Goal: Task Accomplishment & Management: Manage account settings

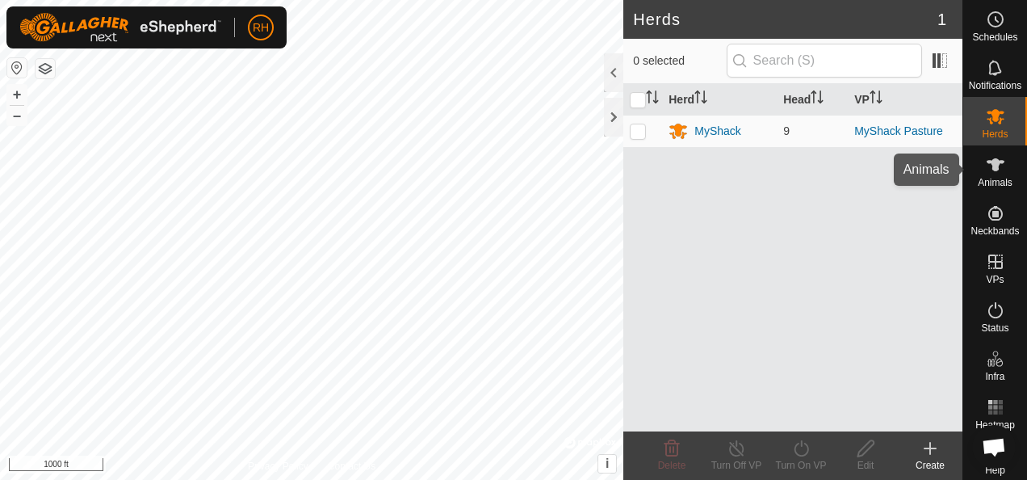
click at [986, 173] on icon at bounding box center [995, 164] width 19 height 19
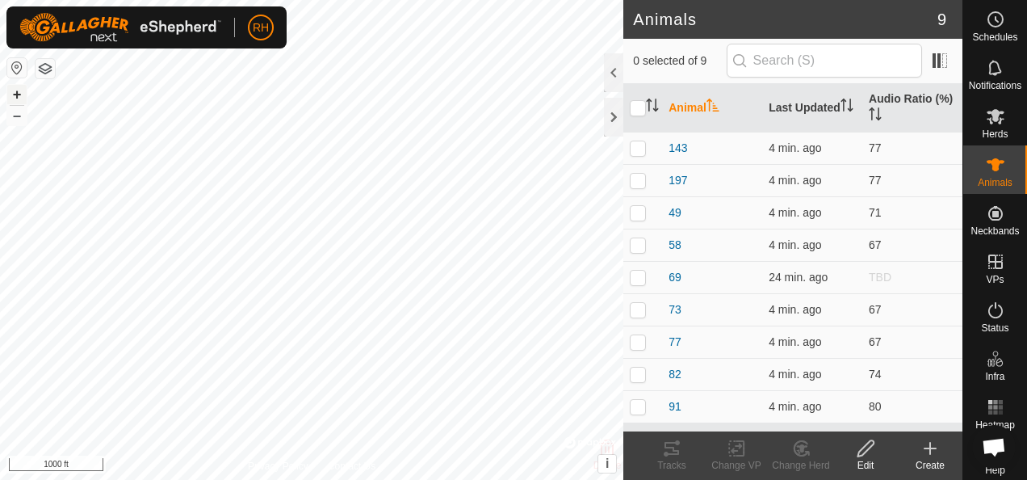
click at [15, 90] on button "+" at bounding box center [16, 94] width 19 height 19
click at [664, 454] on icon at bounding box center [671, 447] width 19 height 19
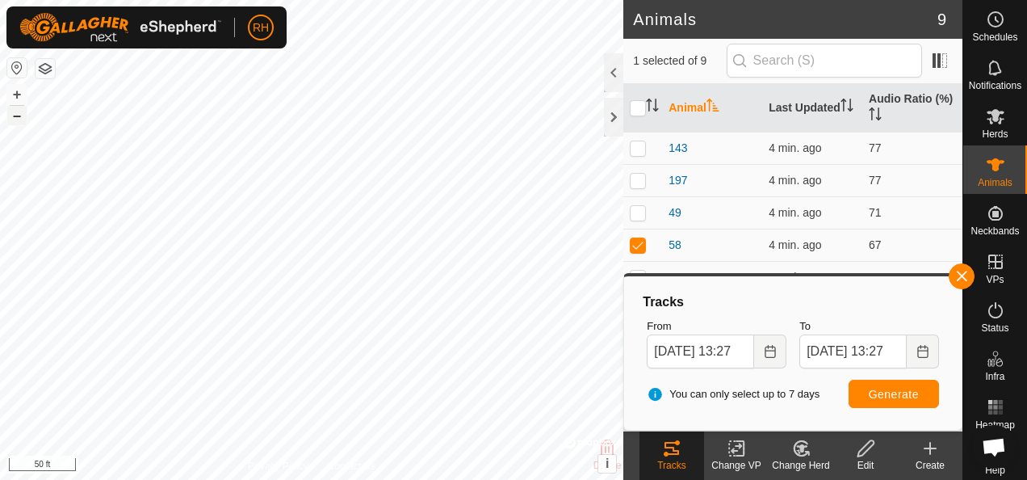
click at [21, 118] on button "–" at bounding box center [16, 115] width 19 height 19
click at [18, 92] on button "+" at bounding box center [16, 94] width 19 height 19
click at [23, 94] on button "+" at bounding box center [16, 94] width 19 height 19
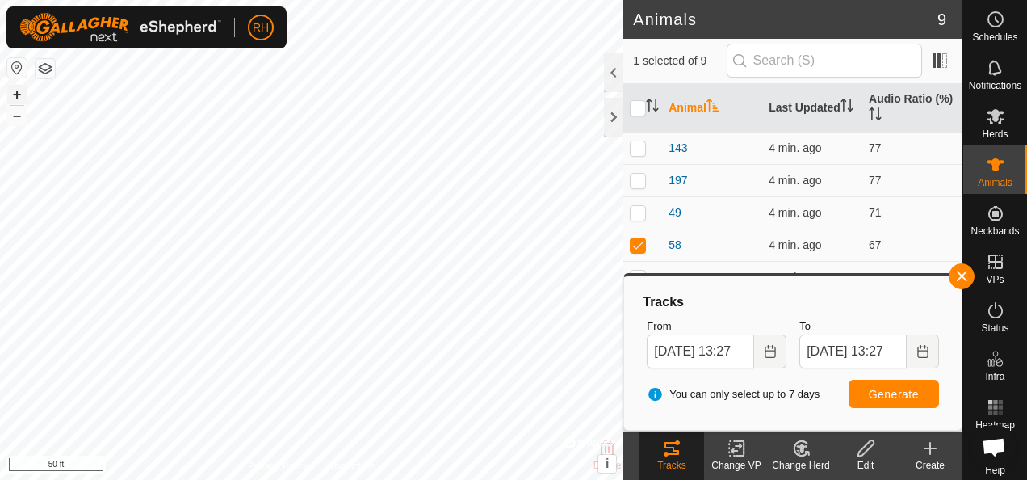
click at [23, 94] on button "+" at bounding box center [16, 94] width 19 height 19
click at [24, 121] on button "–" at bounding box center [16, 115] width 19 height 19
click at [639, 242] on p-checkbox at bounding box center [638, 244] width 16 height 13
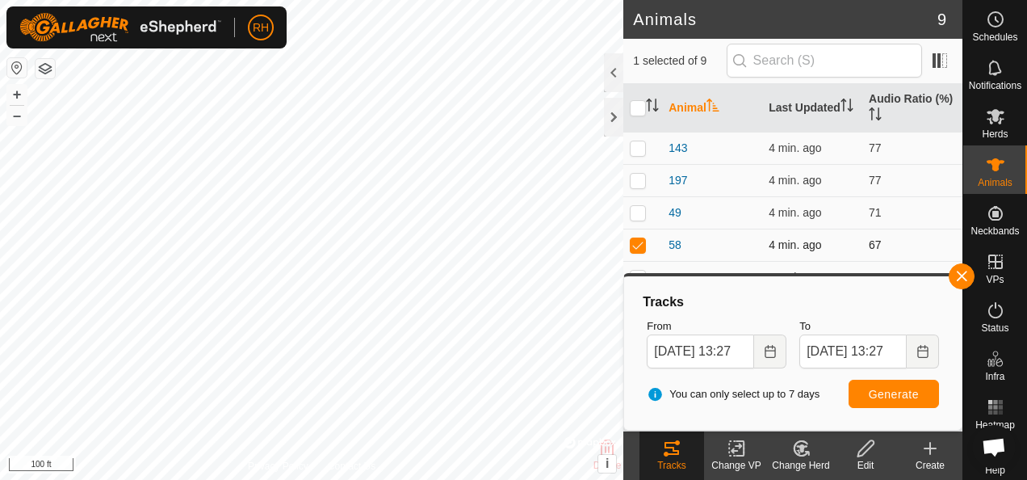
checkbox input "false"
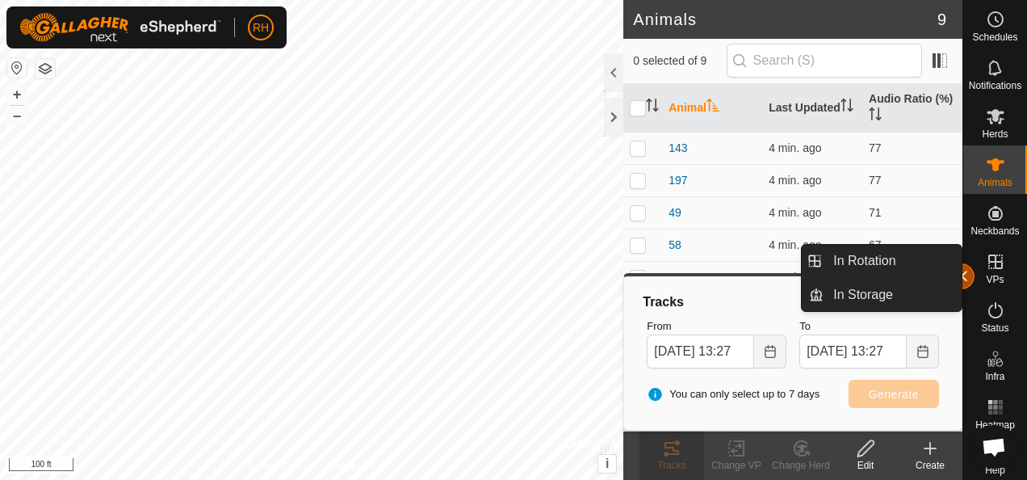
click at [967, 276] on button "button" at bounding box center [962, 276] width 26 height 26
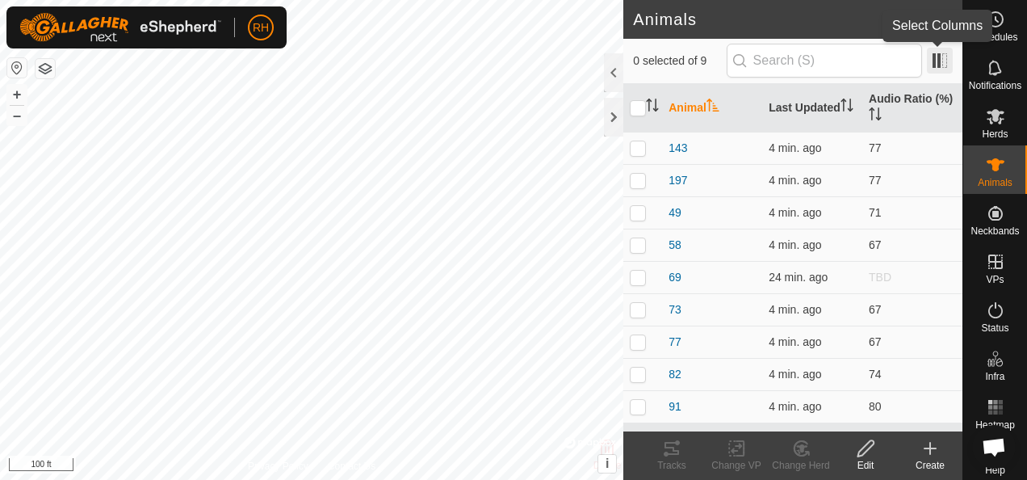
click at [945, 52] on span at bounding box center [940, 61] width 26 height 26
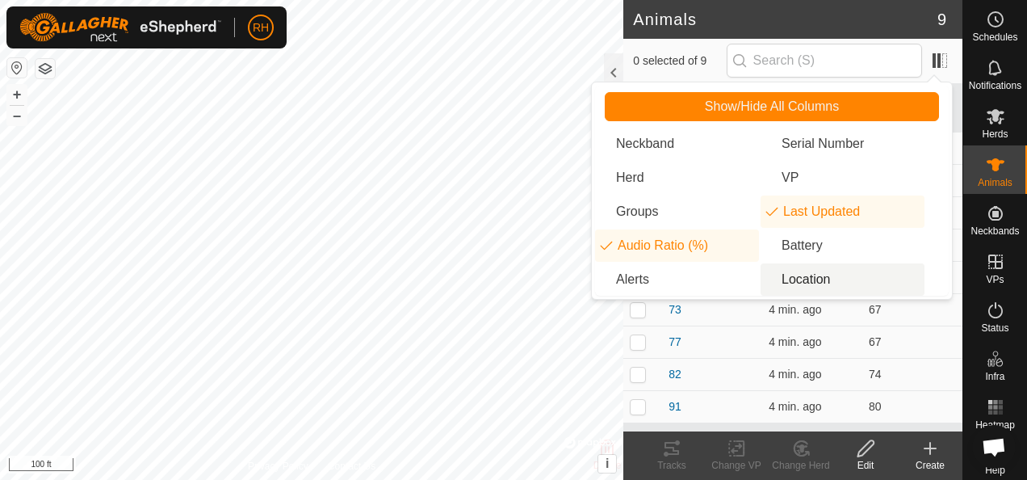
click at [799, 285] on li "Location" at bounding box center [843, 279] width 164 height 32
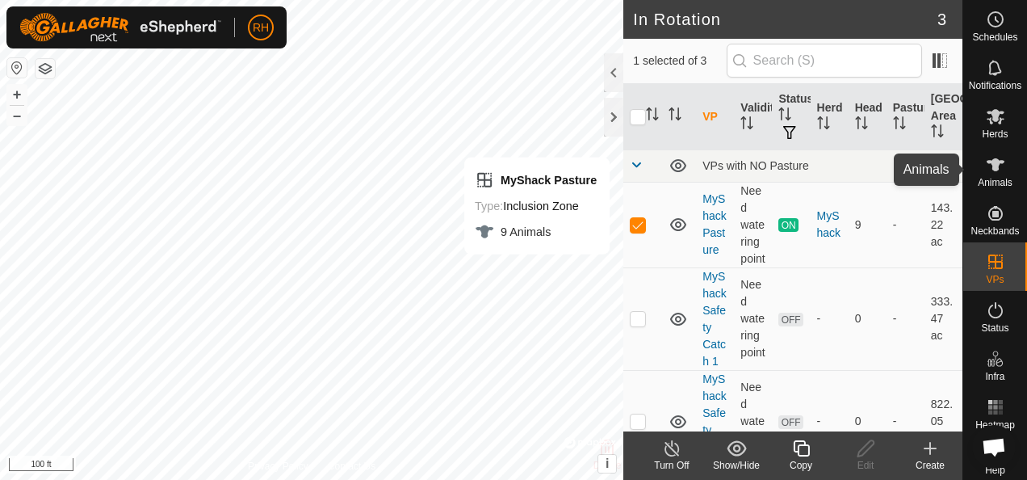
click at [981, 176] on es-animals-svg-icon at bounding box center [995, 165] width 29 height 26
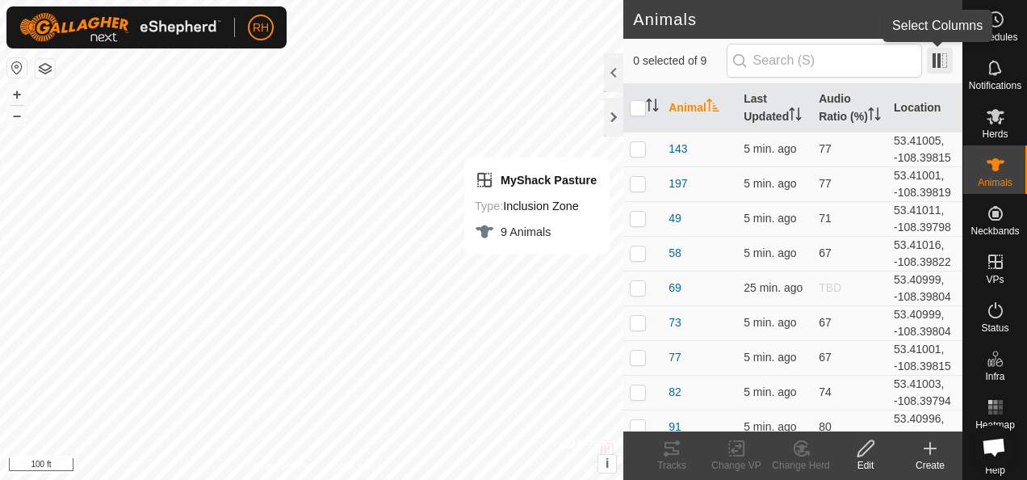
click at [940, 57] on span at bounding box center [940, 61] width 26 height 26
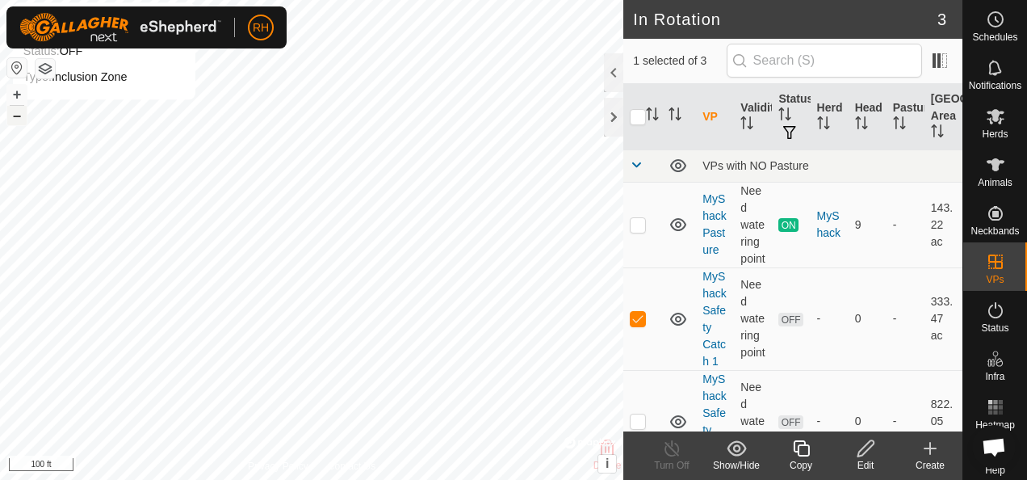
click at [10, 115] on button "–" at bounding box center [16, 115] width 19 height 19
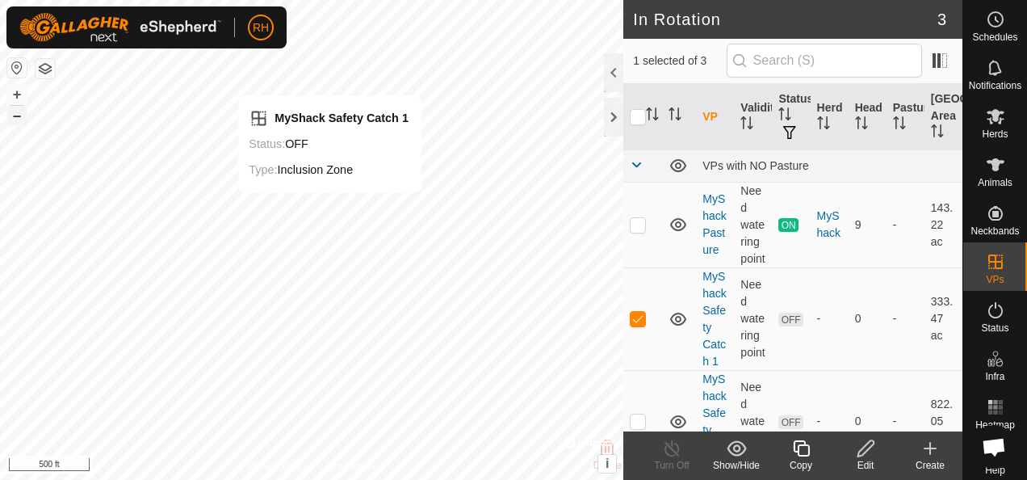
click at [10, 115] on button "–" at bounding box center [16, 115] width 19 height 19
click at [18, 116] on button "–" at bounding box center [16, 115] width 19 height 19
click at [11, 94] on button "+" at bounding box center [16, 94] width 19 height 19
click at [16, 99] on button "+" at bounding box center [16, 94] width 19 height 19
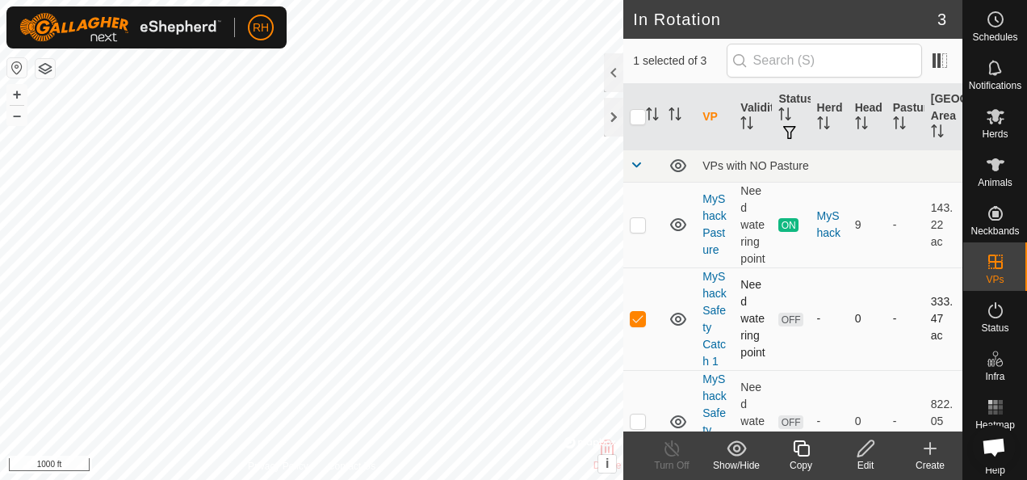
click at [633, 325] on p-checkbox at bounding box center [638, 318] width 16 height 13
checkbox input "false"
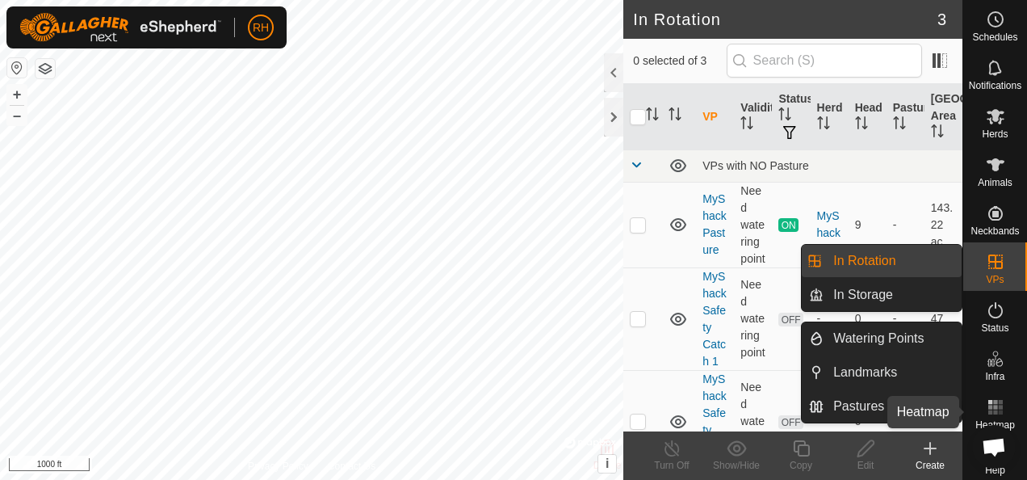
click at [983, 396] on es-heatmap-svg-icon at bounding box center [995, 407] width 29 height 26
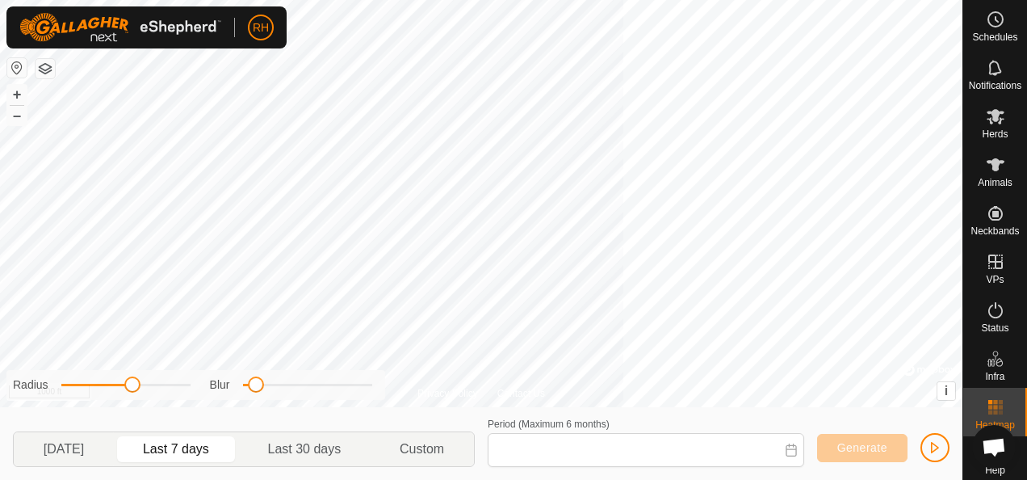
type input "[DATE] - [DATE]"
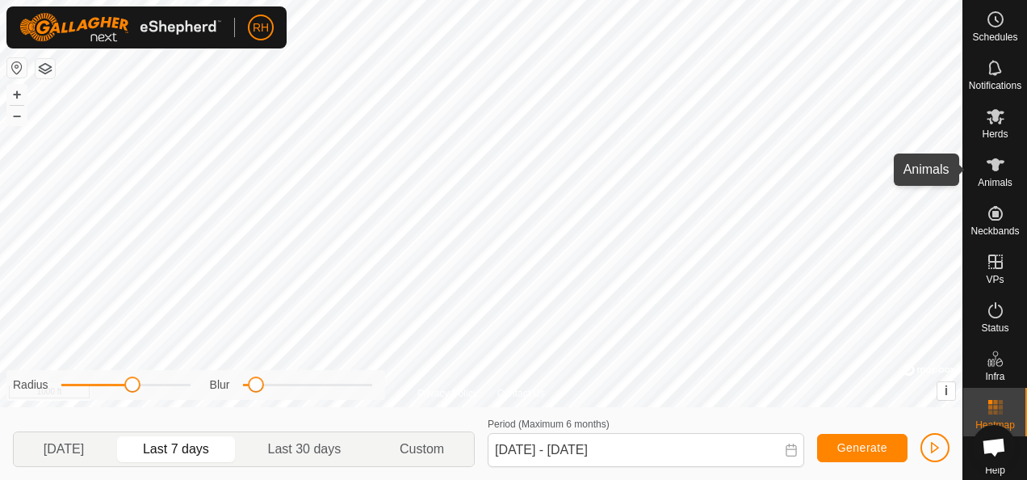
click at [987, 164] on icon at bounding box center [996, 164] width 18 height 13
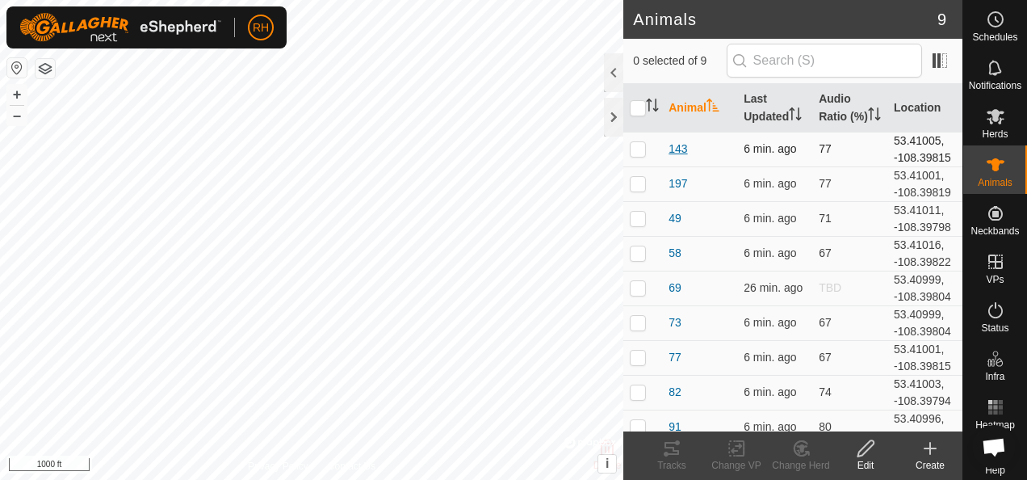
click at [683, 145] on span "143" at bounding box center [678, 148] width 19 height 17
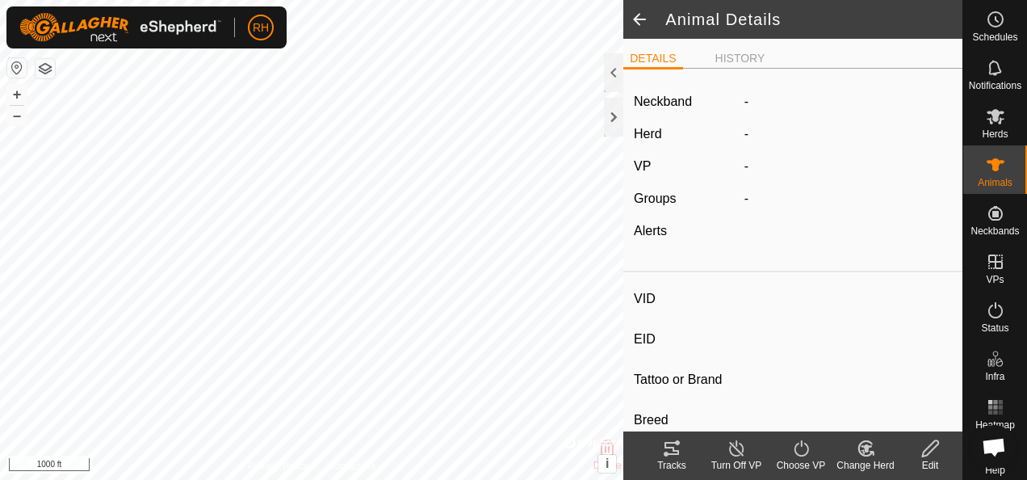
type input "143"
type input "-"
type input "M"
type input "-"
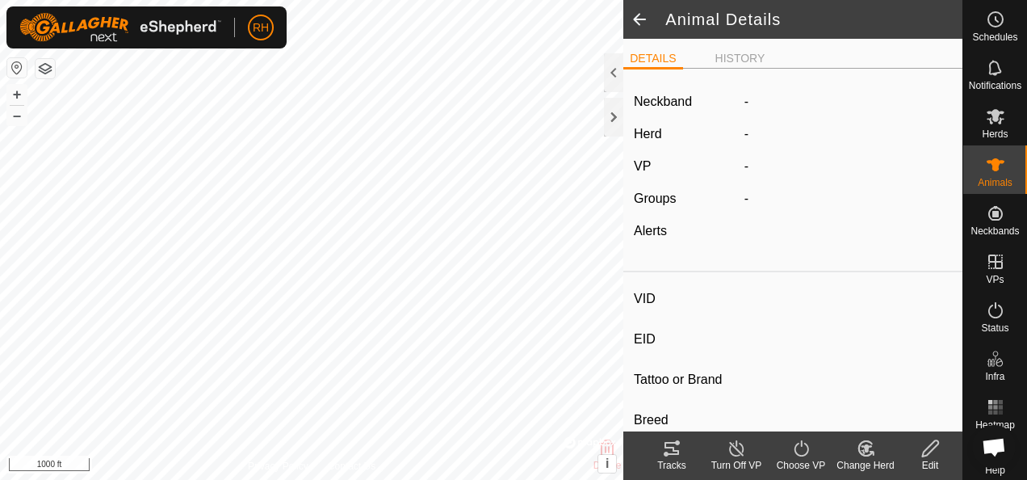
type input "0 kg"
type input "-"
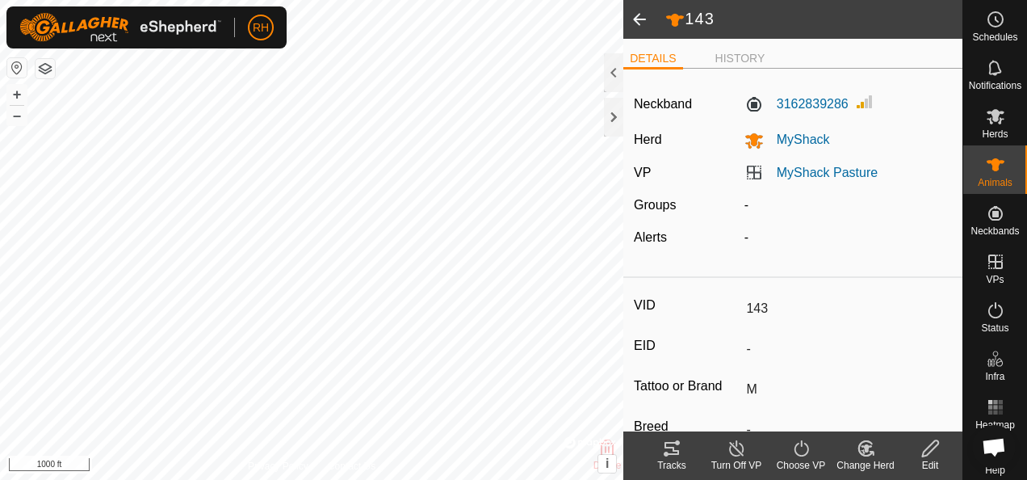
click at [920, 447] on icon at bounding box center [930, 447] width 20 height 19
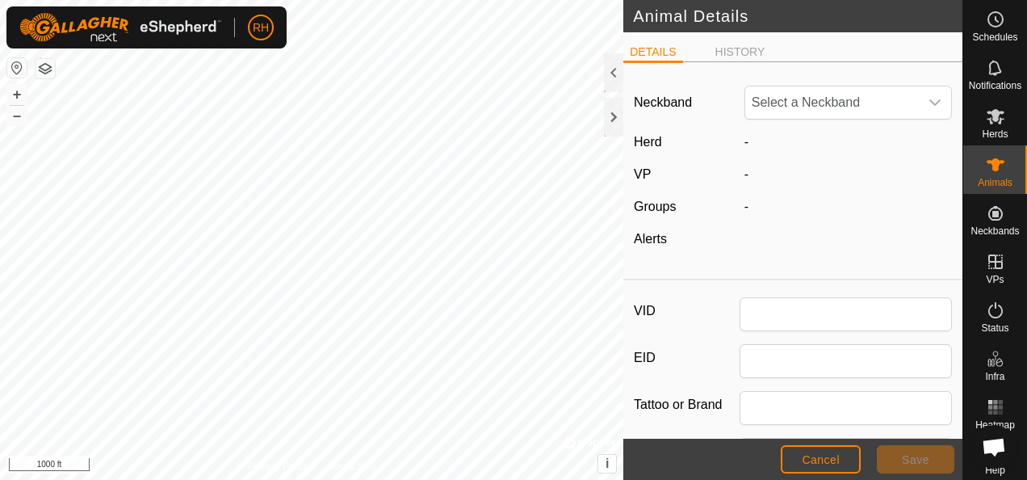
type input "143"
type input "M"
type input "0"
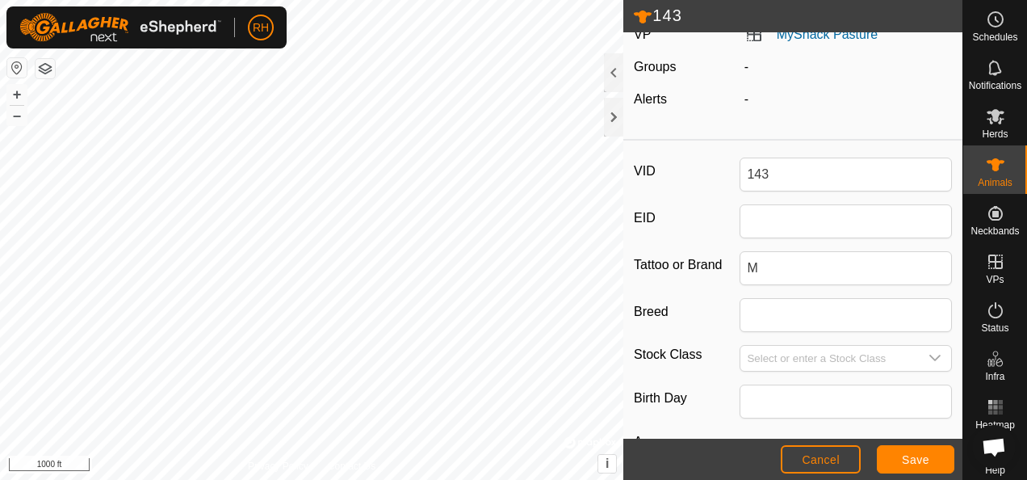
scroll to position [220, 0]
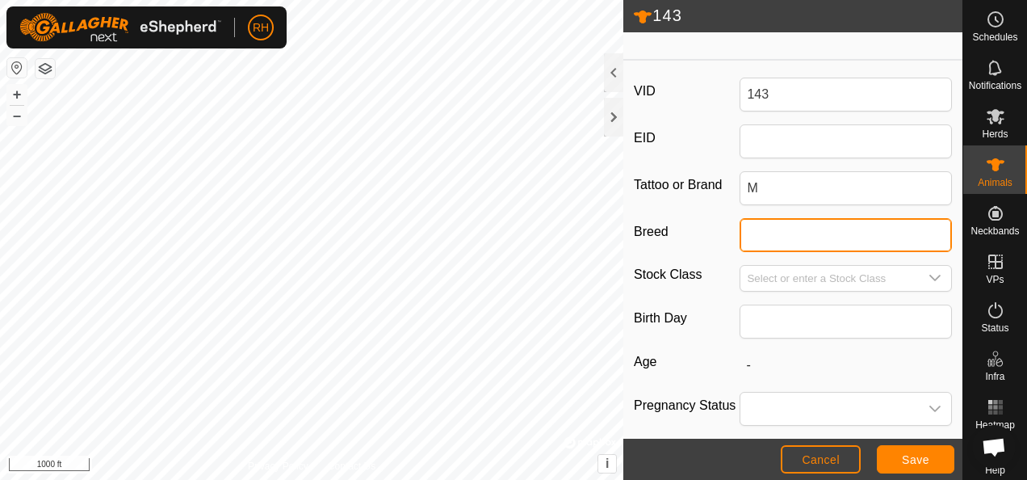
click at [788, 233] on input "Breed" at bounding box center [846, 235] width 212 height 34
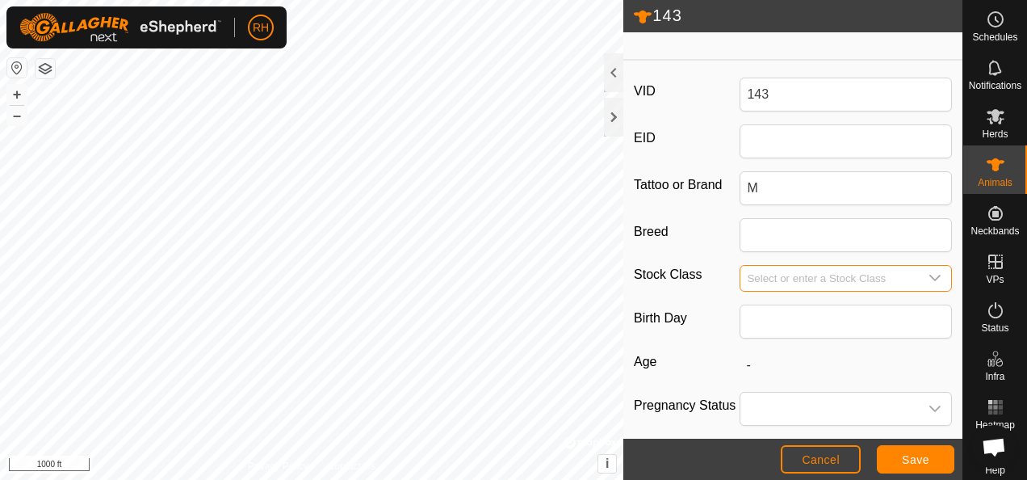
click at [776, 266] on input "Select or enter a Stock Class" at bounding box center [829, 278] width 178 height 25
click at [780, 304] on input "text" at bounding box center [846, 321] width 212 height 34
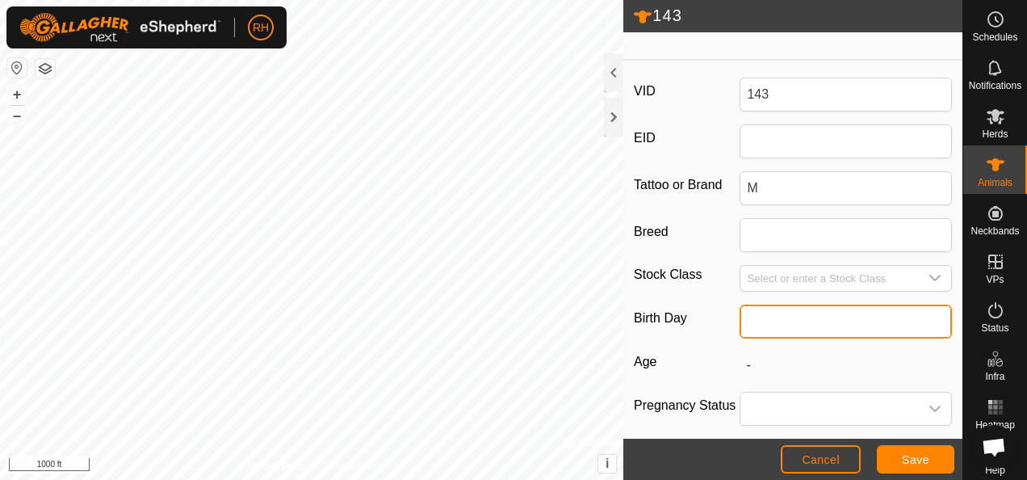
scroll to position [343, 0]
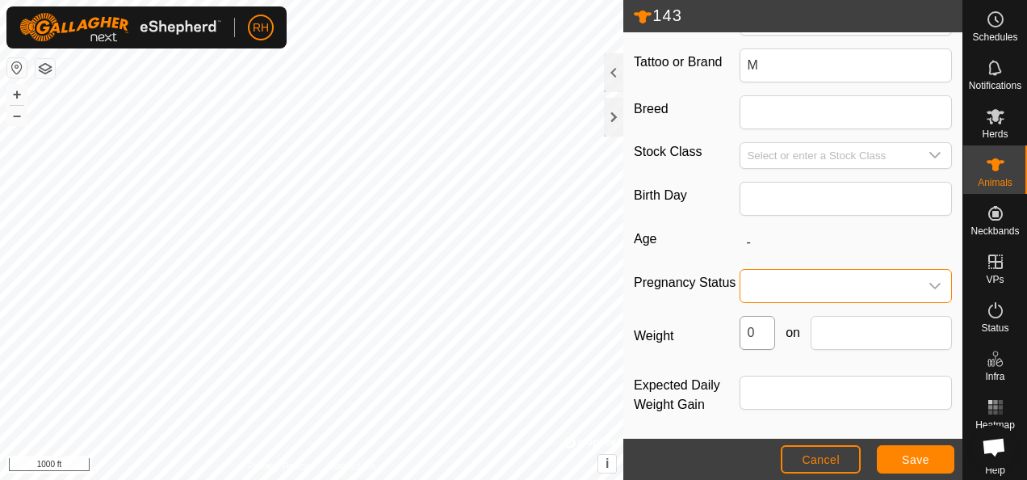
drag, startPoint x: 788, startPoint y: 274, endPoint x: 758, endPoint y: 329, distance: 63.2
click at [758, 329] on div "VID 143 EID Tattoo or Brand M Breed Stock Class Birth Day Age - Pregnancy Statu…" at bounding box center [792, 194] width 339 height 500
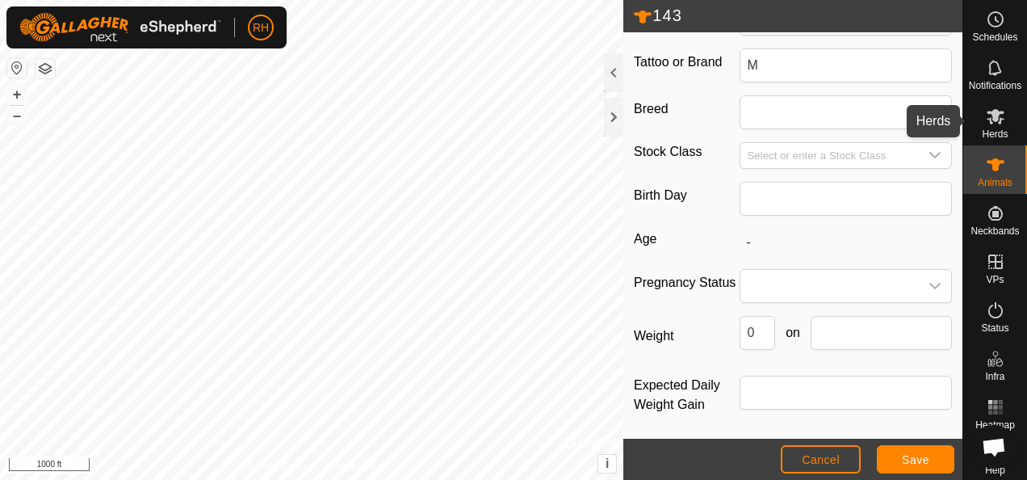
click at [995, 129] on span "Herds" at bounding box center [995, 134] width 26 height 10
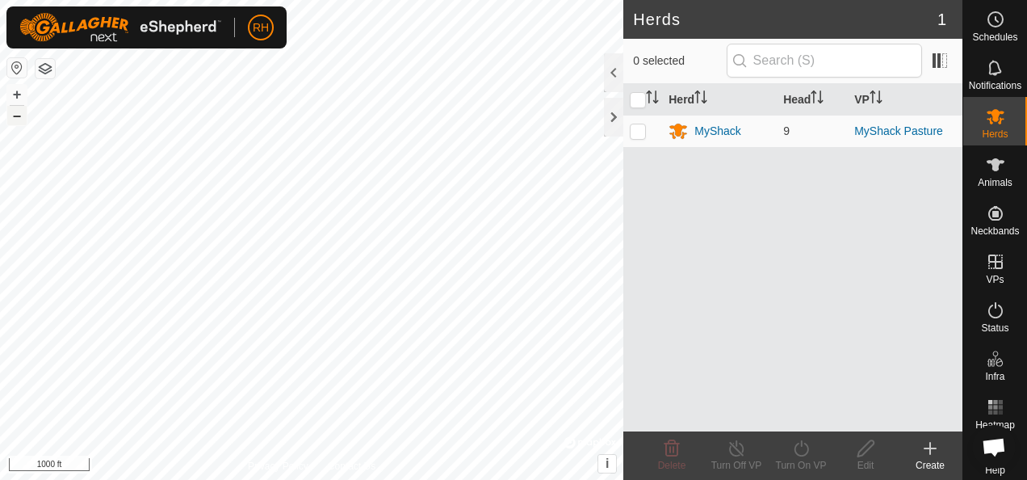
click at [19, 117] on button "–" at bounding box center [16, 115] width 19 height 19
click at [23, 94] on button "+" at bounding box center [16, 94] width 19 height 19
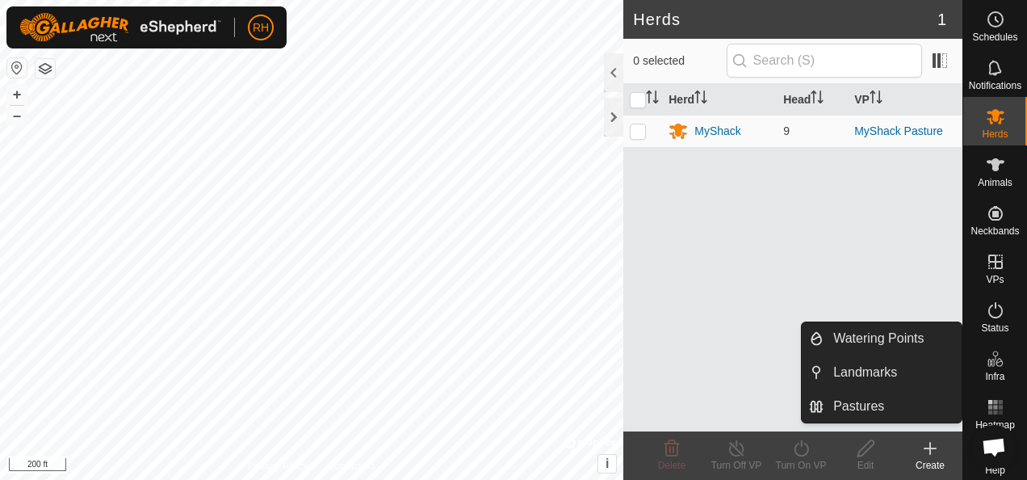
click at [988, 357] on icon at bounding box center [995, 358] width 19 height 19
click at [927, 337] on link "Watering Points" at bounding box center [893, 338] width 138 height 32
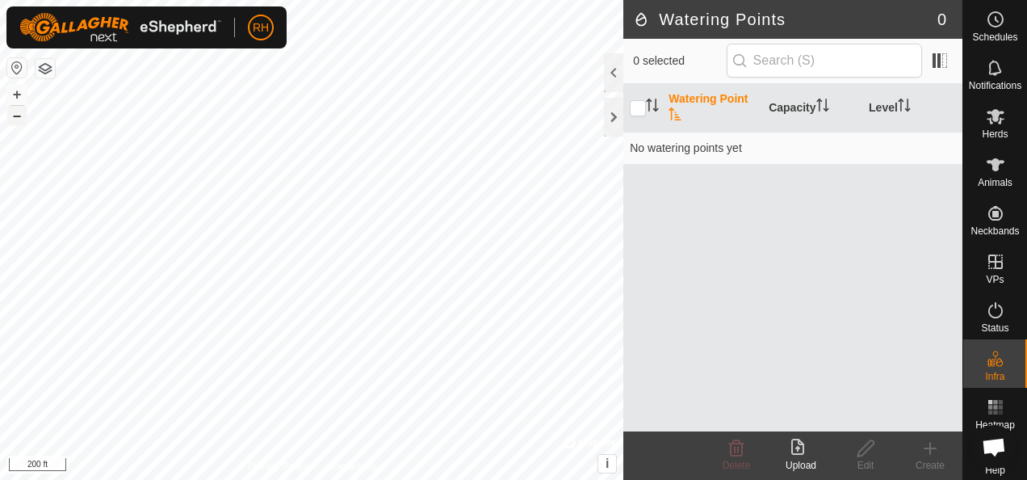
click at [22, 117] on button "–" at bounding box center [16, 115] width 19 height 19
click at [11, 119] on button "–" at bounding box center [16, 115] width 19 height 19
click at [15, 116] on button "–" at bounding box center [16, 115] width 19 height 19
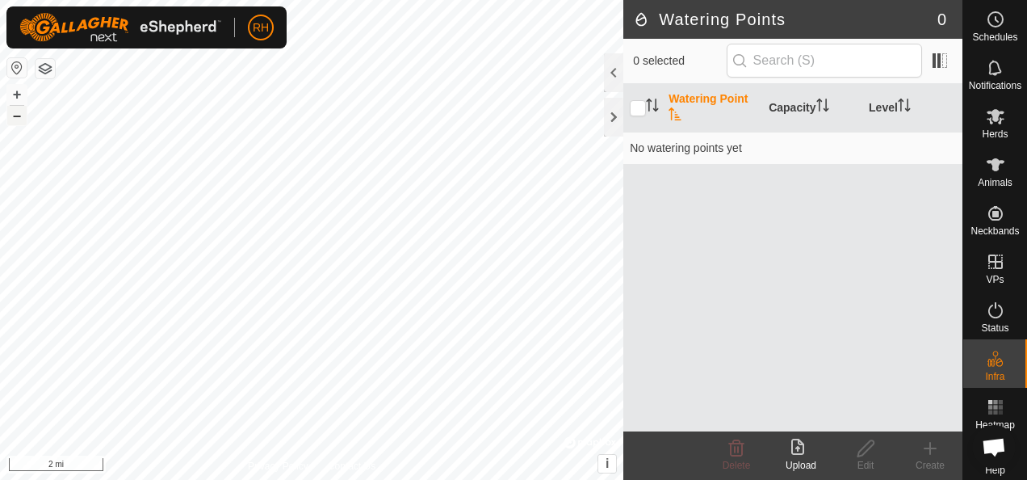
click at [15, 116] on button "–" at bounding box center [16, 115] width 19 height 19
